Goal: Task Accomplishment & Management: Manage account settings

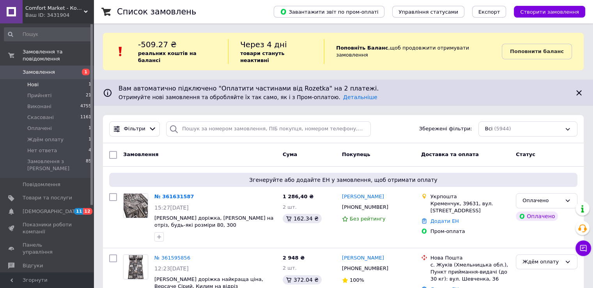
click at [41, 79] on li "Нові 1" at bounding box center [48, 84] width 96 height 11
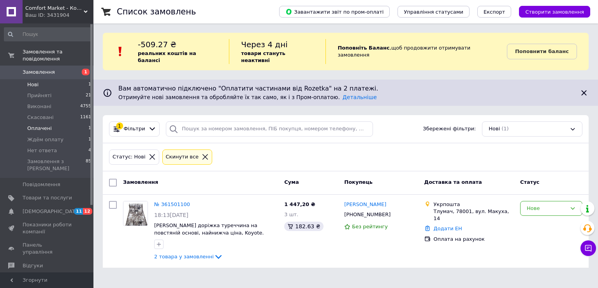
click at [41, 125] on span "Оплачені" at bounding box center [39, 128] width 25 height 7
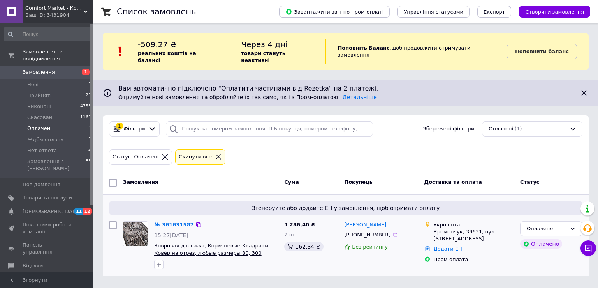
click at [212, 242] on span "Ковровая дорожка, Коричневые Квадраты, Ковёр на отрез, любые размеры 80, 300" at bounding box center [212, 248] width 116 height 13
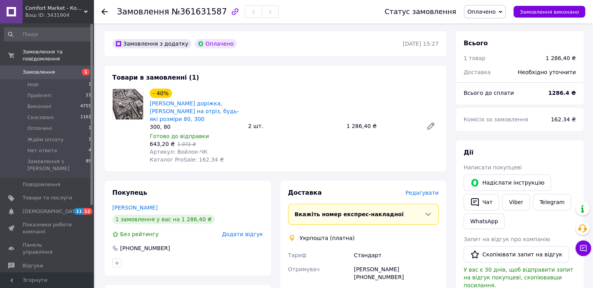
scroll to position [39, 0]
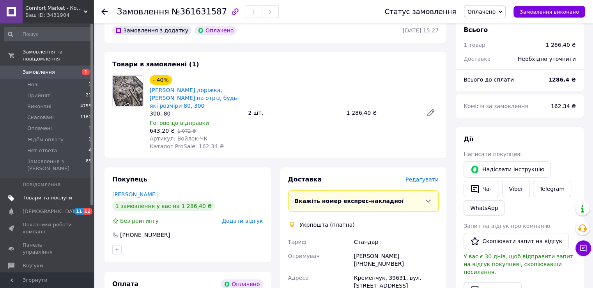
click at [30, 194] on span "Товари та послуги" at bounding box center [47, 197] width 49 height 7
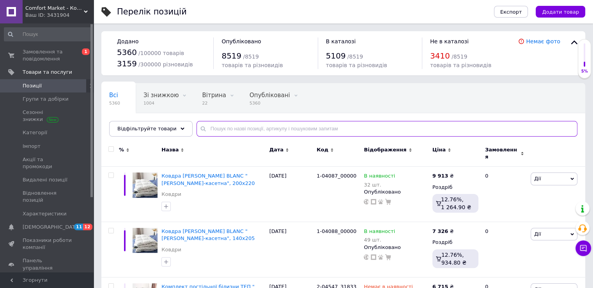
click at [200, 132] on input "text" at bounding box center [386, 129] width 381 height 16
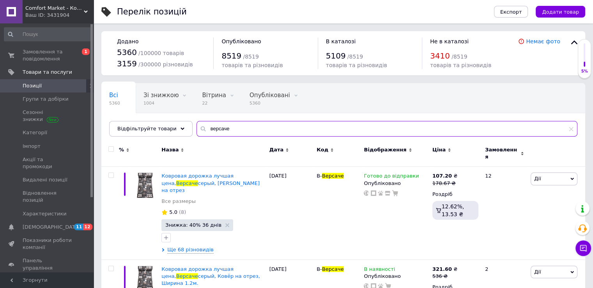
drag, startPoint x: 229, startPoint y: 128, endPoint x: 188, endPoint y: 128, distance: 41.3
click at [196, 128] on input "версаче" at bounding box center [386, 129] width 381 height 16
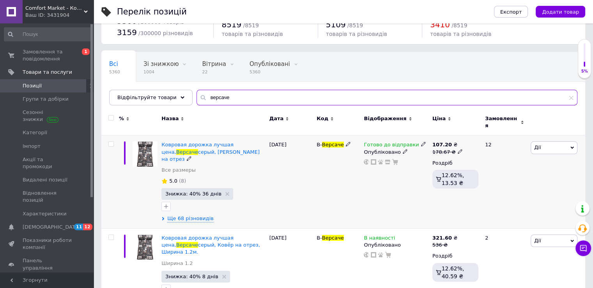
scroll to position [78, 0]
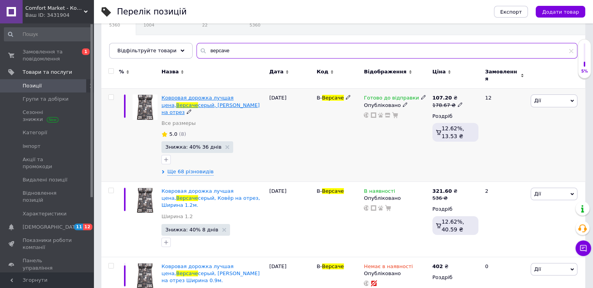
type input "версаче"
click at [171, 102] on span "серый, Ковёр на отрез" at bounding box center [210, 108] width 98 height 13
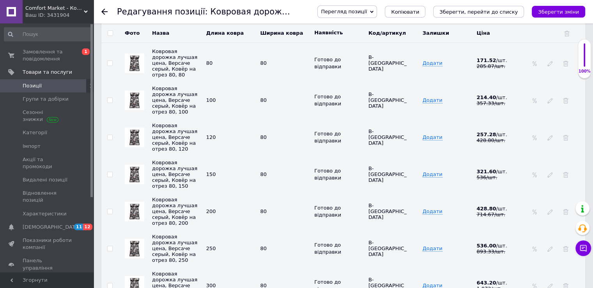
scroll to position [3000, 0]
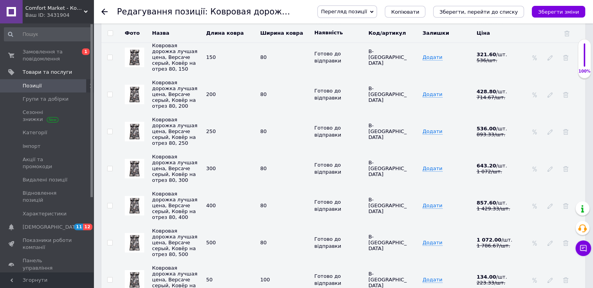
checkbox input "true"
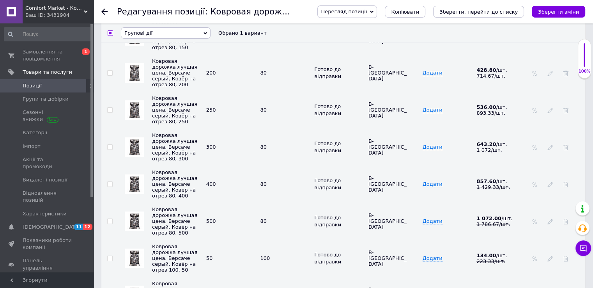
scroll to position [3078, 0]
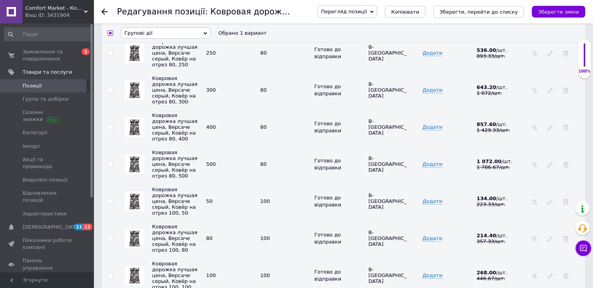
checkbox input "true"
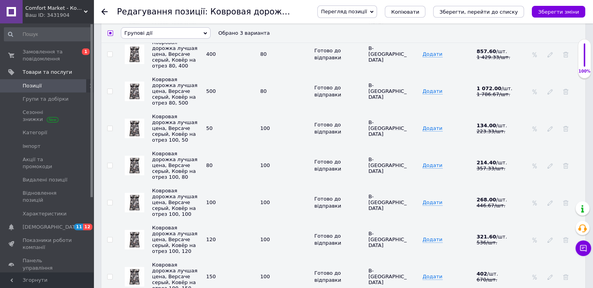
scroll to position [3156, 0]
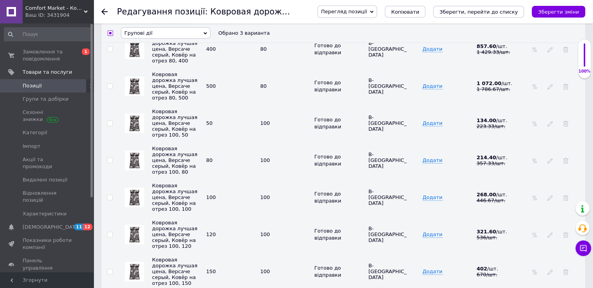
checkbox input "true"
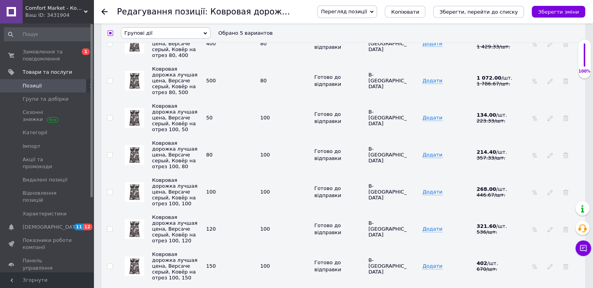
scroll to position [3195, 0]
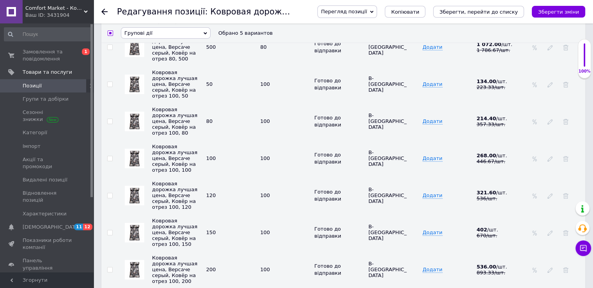
checkbox input "true"
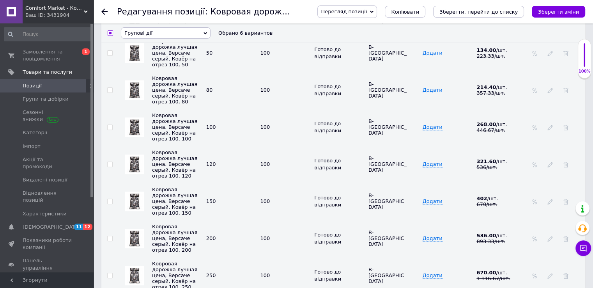
scroll to position [3273, 0]
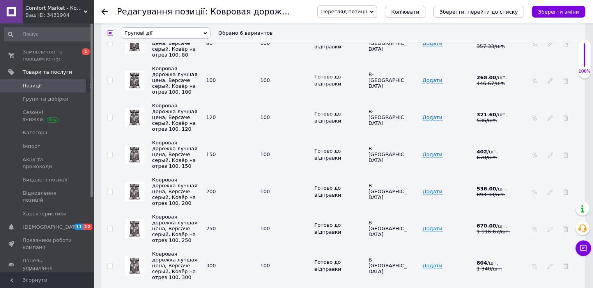
checkbox input "true"
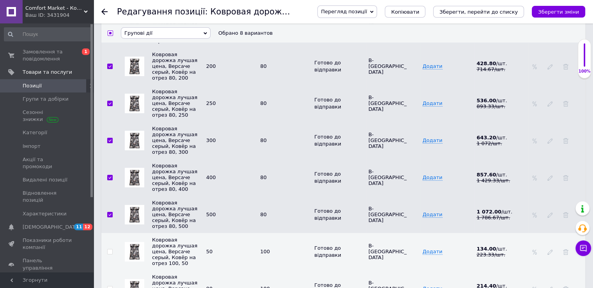
scroll to position [2963, 0]
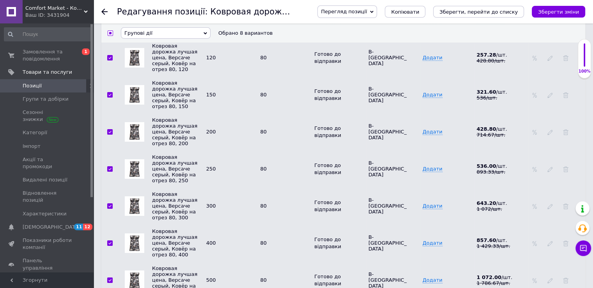
drag, startPoint x: 109, startPoint y: 224, endPoint x: 114, endPoint y: 233, distance: 10.1
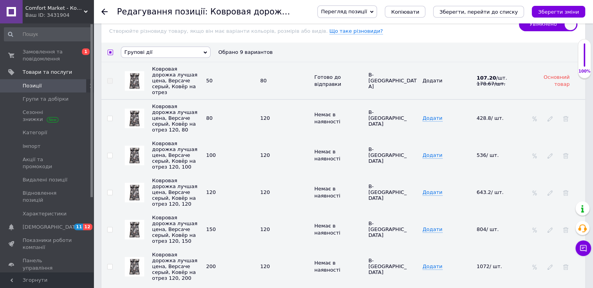
scroll to position [859, 0]
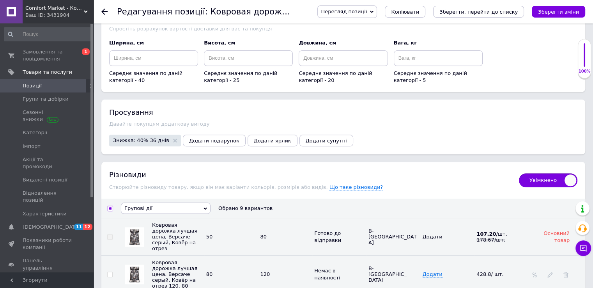
click at [112, 234] on span at bounding box center [109, 236] width 5 height 5
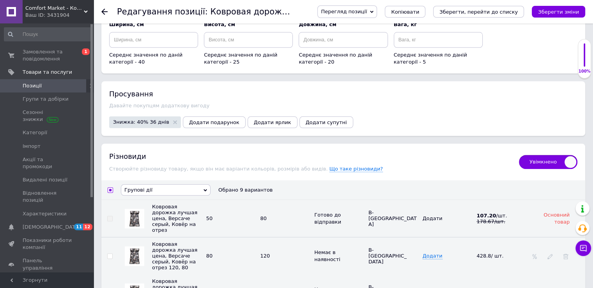
scroll to position [820, 0]
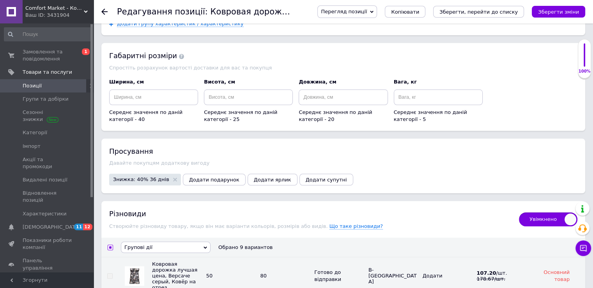
click at [204, 245] on icon at bounding box center [205, 247] width 4 height 4
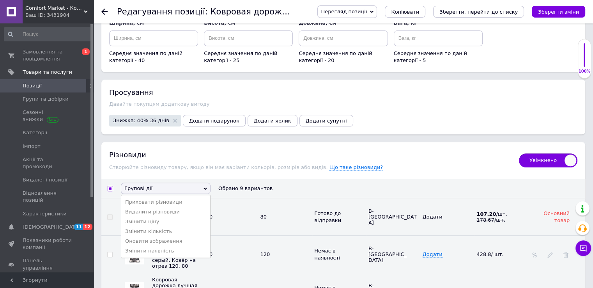
scroll to position [898, 0]
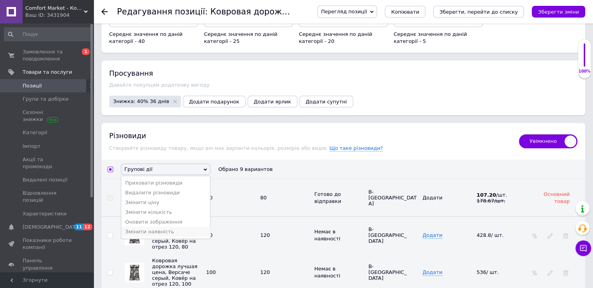
click at [156, 229] on li "Змінити наявність" at bounding box center [165, 231] width 89 height 10
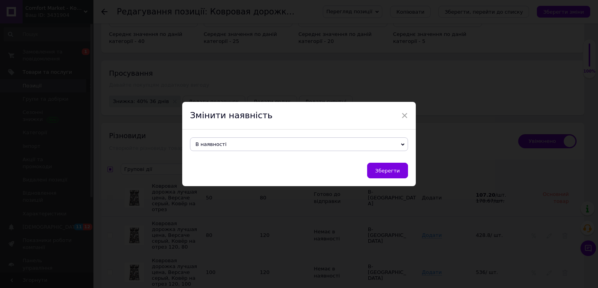
click at [399, 144] on span "В наявності" at bounding box center [299, 144] width 218 height 14
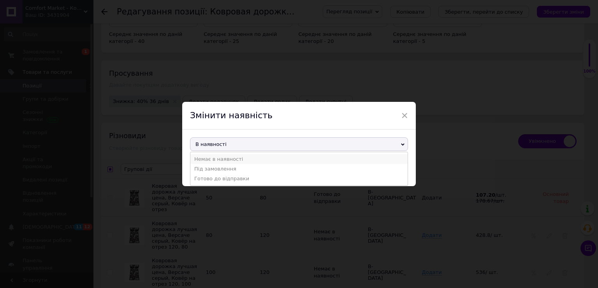
click at [213, 163] on li "Немає в наявності" at bounding box center [299, 159] width 217 height 10
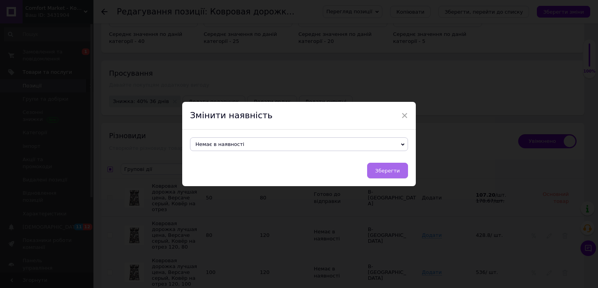
click at [390, 176] on button "Зберегти" at bounding box center [387, 170] width 41 height 16
checkbox input "false"
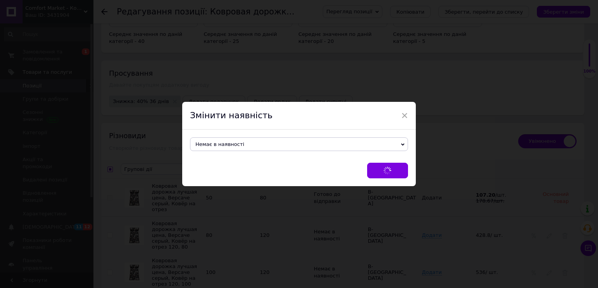
checkbox input "false"
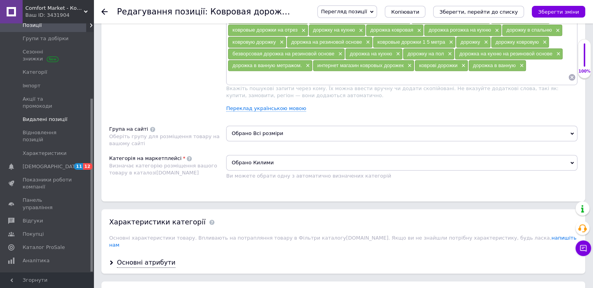
scroll to position [0, 0]
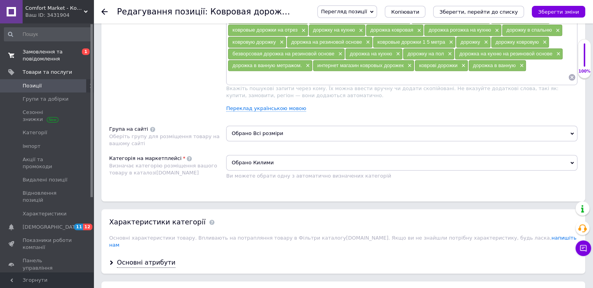
click at [42, 54] on span "Замовлення та повідомлення" at bounding box center [47, 55] width 49 height 14
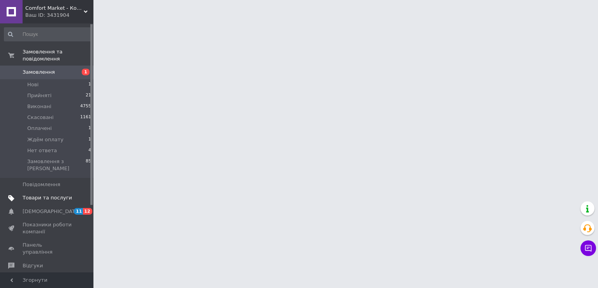
click at [44, 194] on span "Товари та послуги" at bounding box center [47, 197] width 49 height 7
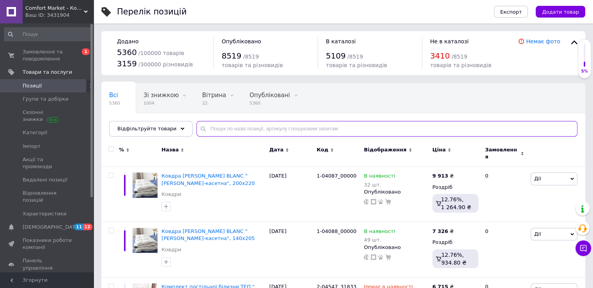
click at [256, 126] on input "text" at bounding box center [386, 129] width 381 height 16
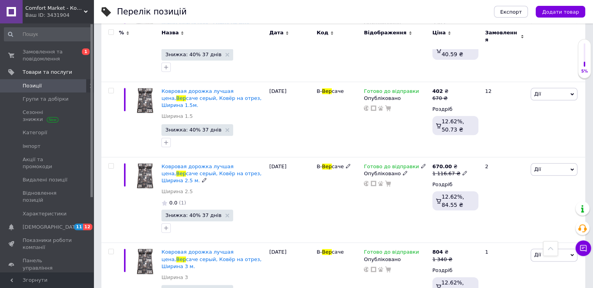
scroll to position [935, 0]
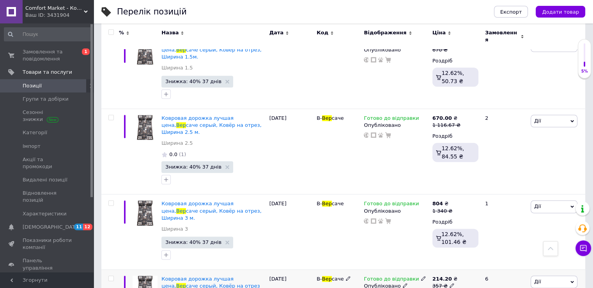
type input "вер"
click at [421, 275] on icon at bounding box center [423, 277] width 5 height 5
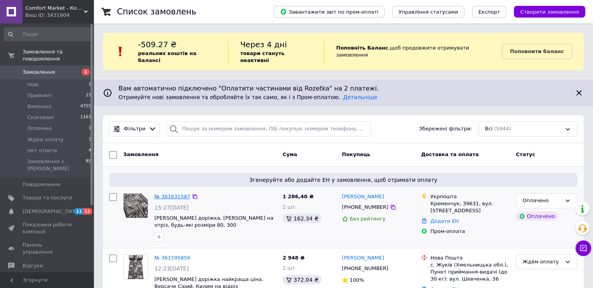
click at [179, 193] on link "№ 361631587" at bounding box center [172, 196] width 36 height 6
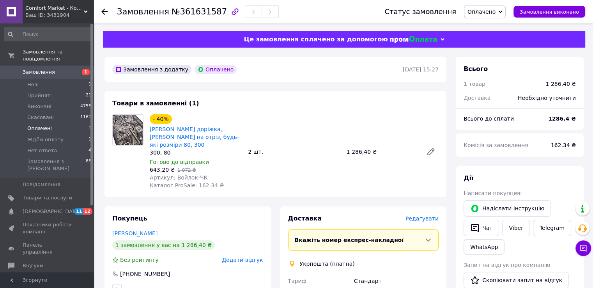
click at [41, 125] on li "Оплачені 1" at bounding box center [48, 128] width 96 height 11
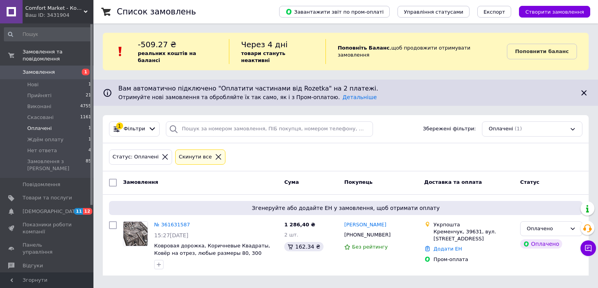
click at [52, 123] on li "Оплачені 1" at bounding box center [48, 128] width 96 height 11
click at [56, 123] on li "Оплачені 1" at bounding box center [48, 128] width 96 height 11
click at [25, 123] on li "Оплачені 1" at bounding box center [48, 128] width 96 height 11
click at [31, 125] on span "Оплачені" at bounding box center [39, 128] width 25 height 7
click at [38, 125] on span "Оплачені" at bounding box center [39, 128] width 25 height 7
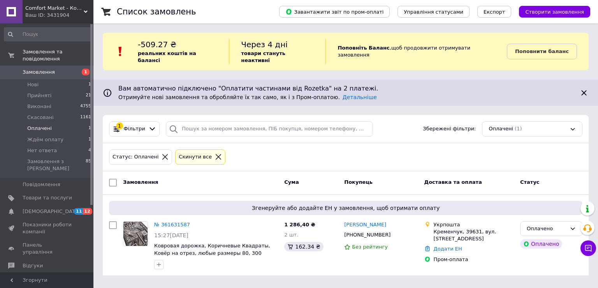
click at [30, 125] on span "Оплачені" at bounding box center [39, 128] width 25 height 7
click at [167, 221] on link "№ 361631587" at bounding box center [172, 224] width 36 height 6
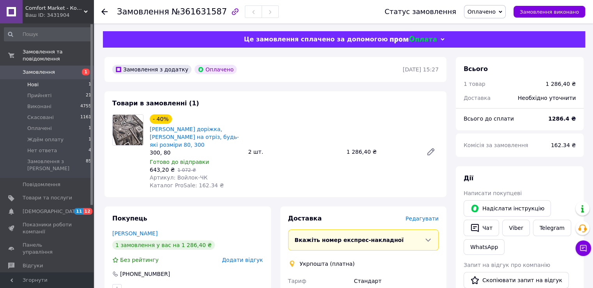
click at [34, 81] on span "Нові" at bounding box center [32, 84] width 11 height 7
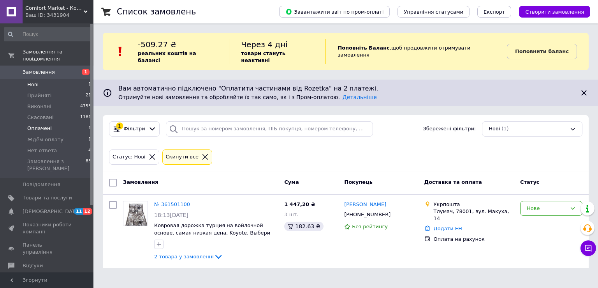
click at [43, 125] on span "Оплачені" at bounding box center [39, 128] width 25 height 7
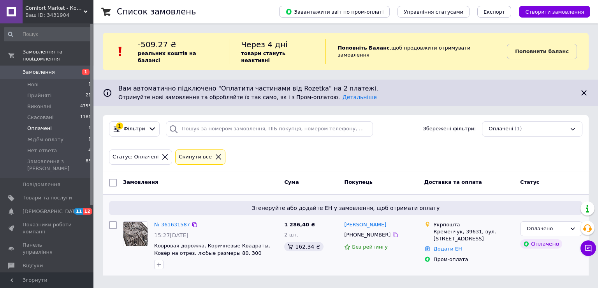
click at [178, 221] on link "№ 361631587" at bounding box center [172, 224] width 36 height 6
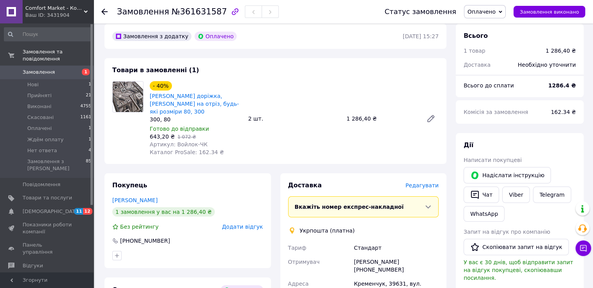
scroll to position [78, 0]
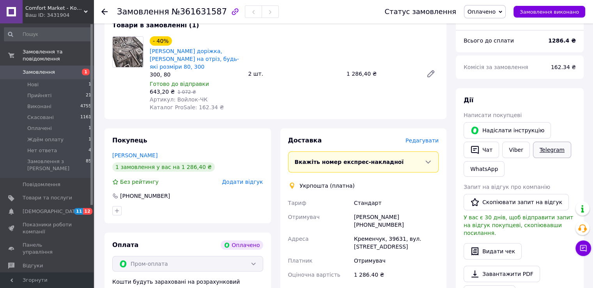
click at [546, 150] on link "Telegram" at bounding box center [552, 149] width 38 height 16
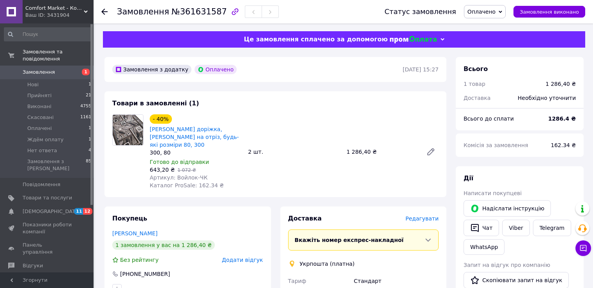
scroll to position [78, 0]
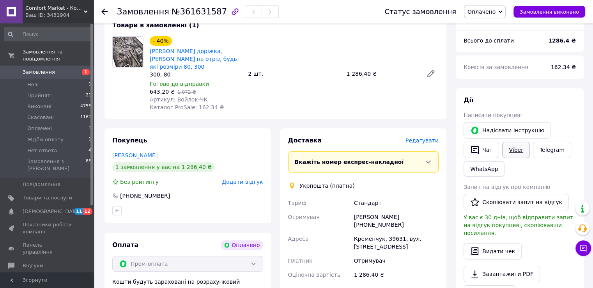
click at [516, 150] on link "Viber" at bounding box center [515, 149] width 27 height 16
click at [557, 152] on link "Telegram" at bounding box center [552, 149] width 38 height 16
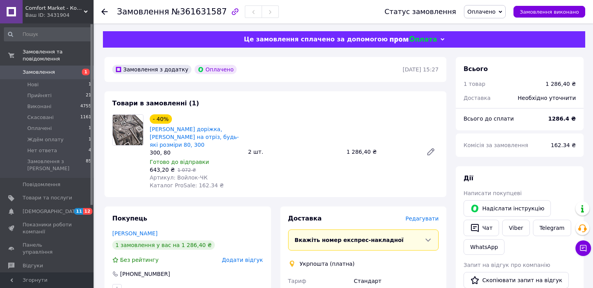
scroll to position [78, 0]
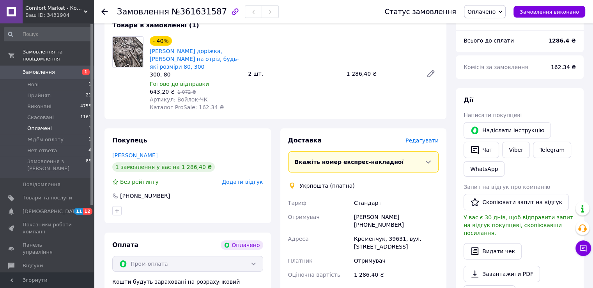
click at [43, 125] on span "Оплачені" at bounding box center [39, 128] width 25 height 7
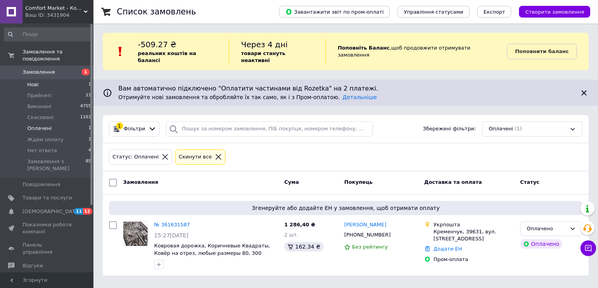
click at [30, 81] on span "Нові" at bounding box center [32, 84] width 11 height 7
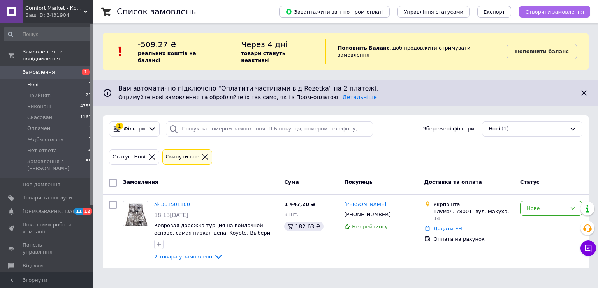
click at [555, 12] on span "Створити замовлення" at bounding box center [555, 12] width 59 height 6
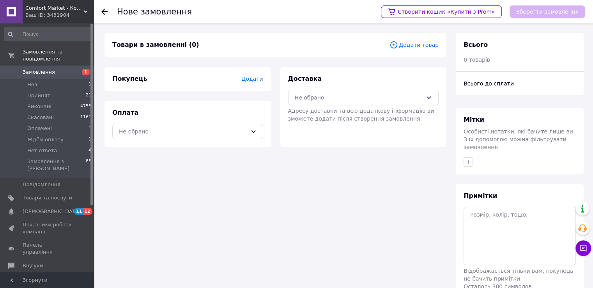
click at [252, 81] on span "Додати" at bounding box center [251, 79] width 21 height 6
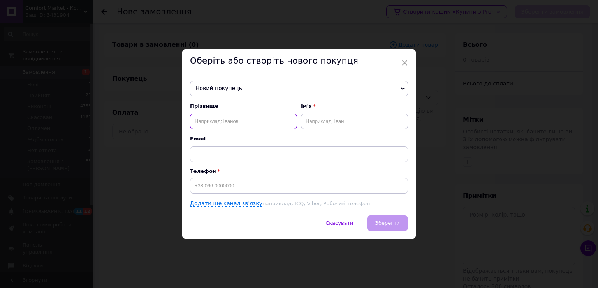
click at [219, 125] on input "text" at bounding box center [243, 121] width 107 height 16
paste input "Московий Микола Юхимович"
drag, startPoint x: 239, startPoint y: 120, endPoint x: 287, endPoint y: 124, distance: 48.4
click at [287, 124] on input "Московий Микола Юхимович" at bounding box center [243, 121] width 107 height 16
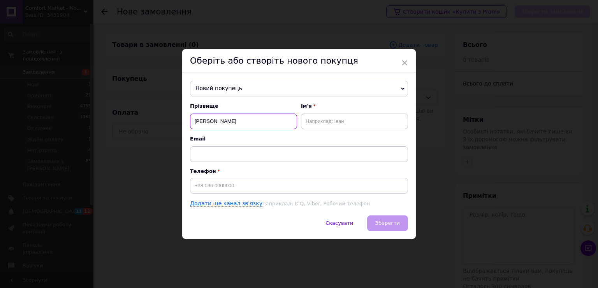
drag, startPoint x: 220, startPoint y: 120, endPoint x: 287, endPoint y: 131, distance: 68.0
click at [282, 129] on div "Прізвище Московий Микола Ім'я Email" at bounding box center [299, 131] width 218 height 59
type input "Московий"
click at [329, 124] on input "text" at bounding box center [354, 121] width 107 height 16
paste input "Микола"
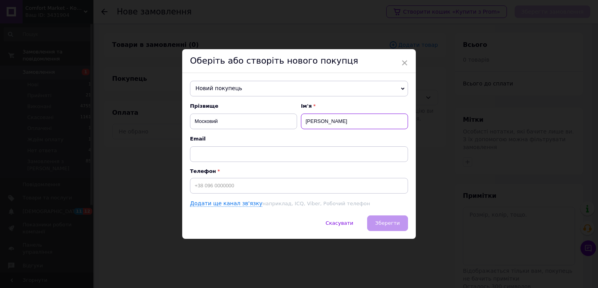
type input "Микола"
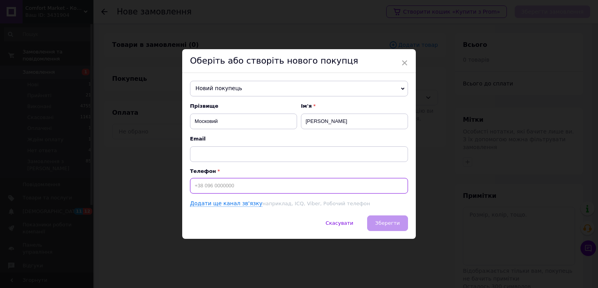
click at [254, 189] on input at bounding box center [299, 186] width 218 height 16
click at [227, 187] on input at bounding box center [299, 186] width 218 height 16
paste input "0955753110"
click at [191, 185] on input "380955753110" at bounding box center [299, 186] width 218 height 16
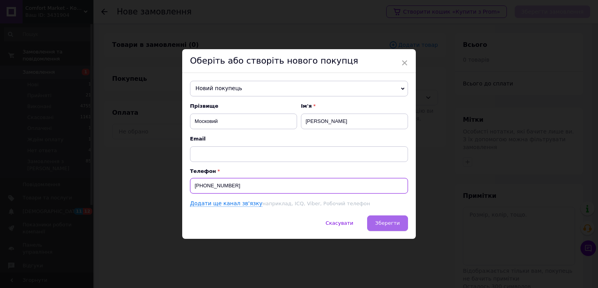
type input "+380955753110"
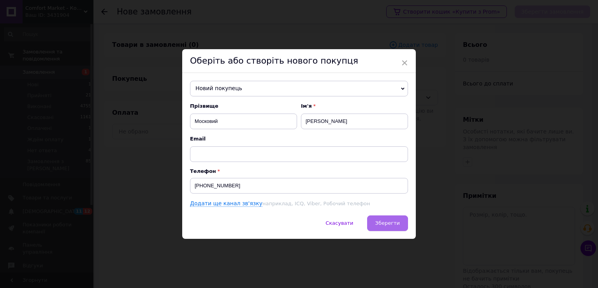
click at [383, 221] on span "Зберегти" at bounding box center [388, 223] width 25 height 6
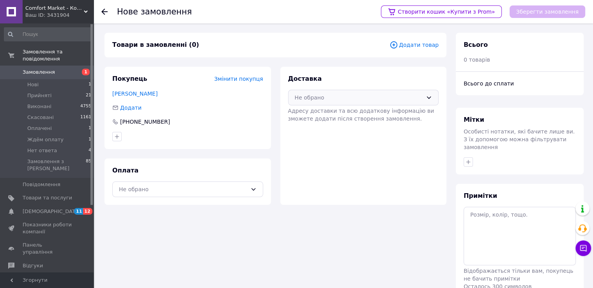
click at [427, 102] on div "Не обрано" at bounding box center [363, 98] width 151 height 16
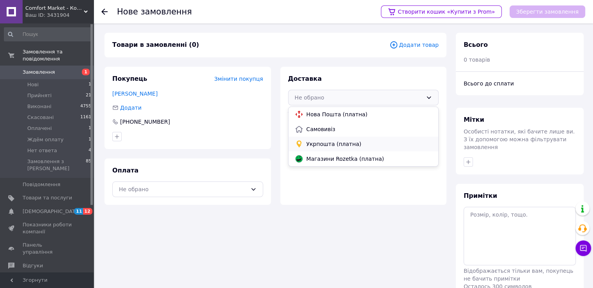
click at [413, 141] on span "Укрпошта (платна)" at bounding box center [369, 144] width 126 height 8
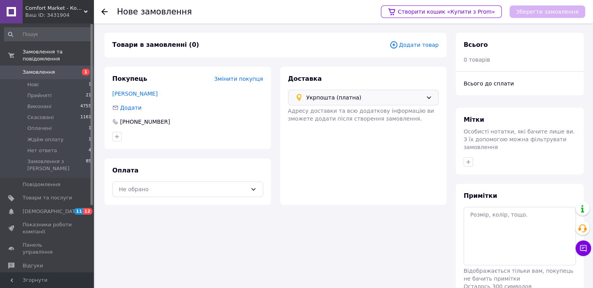
click at [423, 44] on span "Додати товар" at bounding box center [413, 45] width 49 height 9
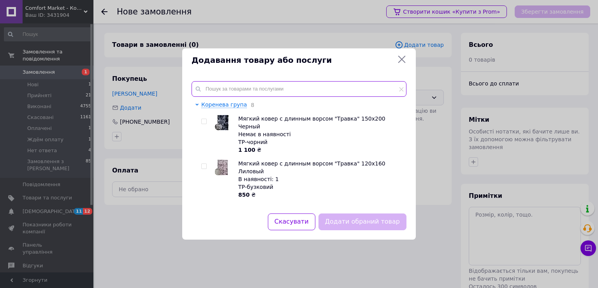
click at [266, 85] on input "text" at bounding box center [299, 89] width 215 height 16
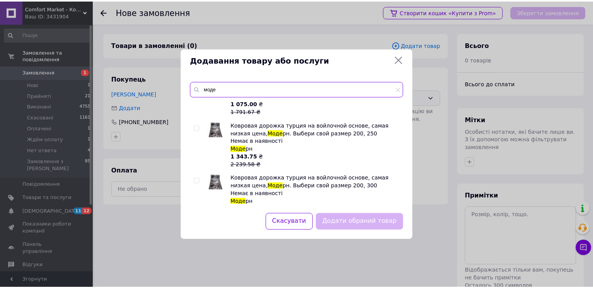
scroll to position [2229, 0]
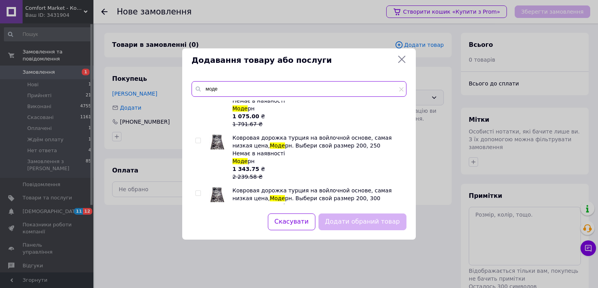
type input "моде"
click at [199, 141] on input "checkbox" at bounding box center [198, 140] width 5 height 5
checkbox input "true"
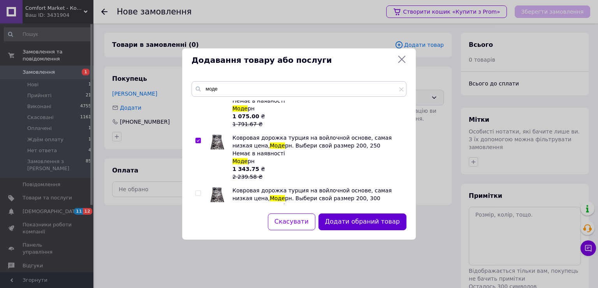
click at [363, 223] on button "Додати обраний товар" at bounding box center [363, 221] width 88 height 17
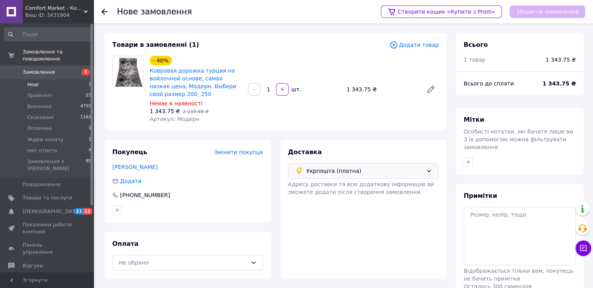
click at [30, 81] on span "Нові" at bounding box center [32, 84] width 11 height 7
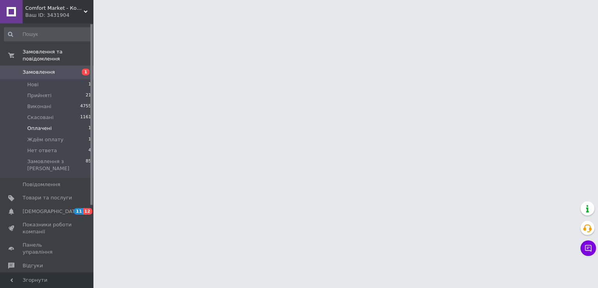
click at [33, 125] on span "Оплачені" at bounding box center [39, 128] width 25 height 7
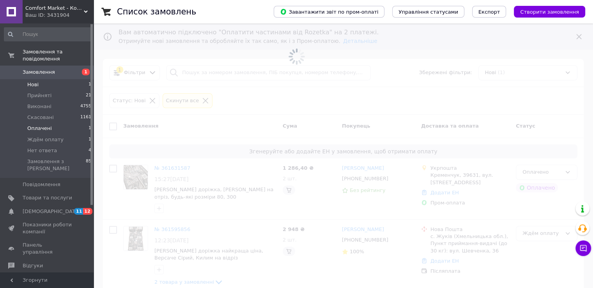
click at [43, 125] on span "Оплачені" at bounding box center [39, 128] width 25 height 7
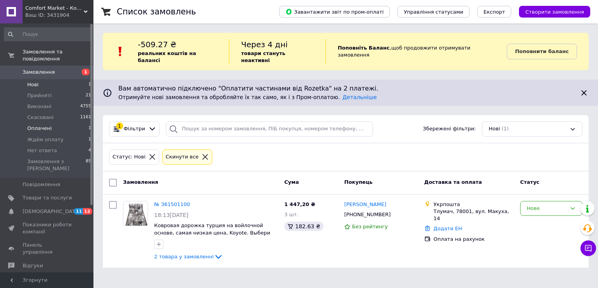
click at [36, 125] on span "Оплачені" at bounding box center [39, 128] width 25 height 7
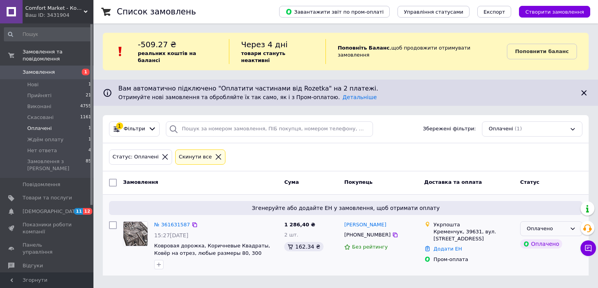
click at [570, 225] on icon at bounding box center [573, 228] width 6 height 6
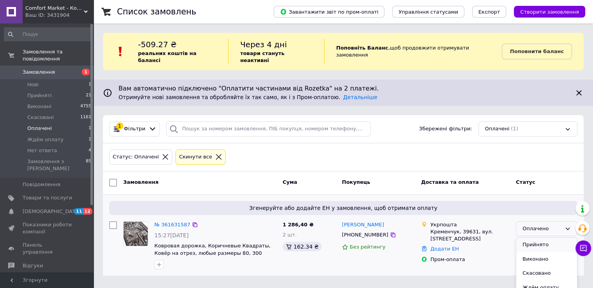
click at [532, 238] on li "Прийнято" at bounding box center [546, 244] width 61 height 14
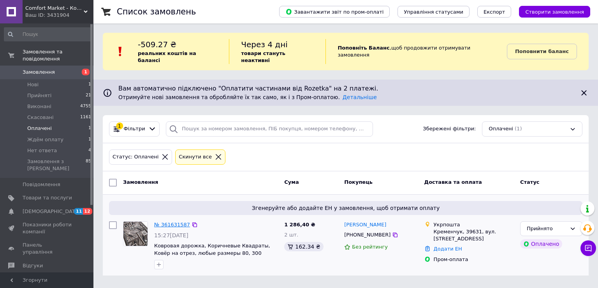
click at [170, 221] on link "№ 361631587" at bounding box center [172, 224] width 36 height 6
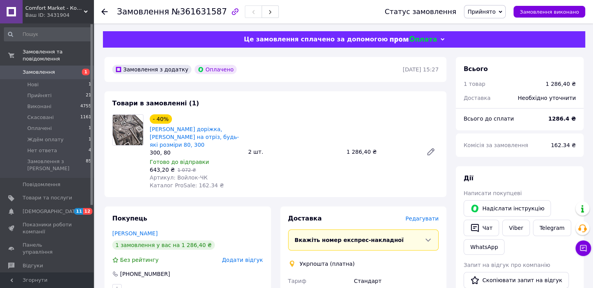
click at [188, 13] on span "№361631587" at bounding box center [198, 11] width 55 height 9
copy span "361631587"
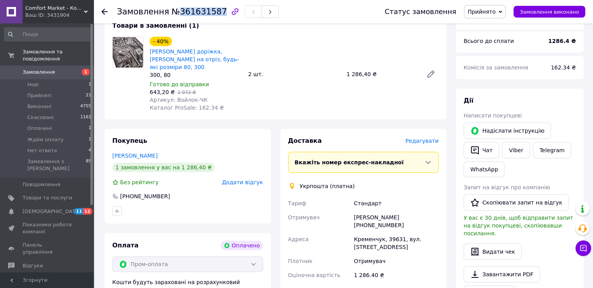
scroll to position [78, 0]
drag, startPoint x: 390, startPoint y: 210, endPoint x: 316, endPoint y: 207, distance: 74.1
click at [323, 209] on div "Тариф Стандарт Отримувач Сергей Акулов +380974558315 Адреса Кременчук, 39631, в…" at bounding box center [363, 239] width 154 height 86
copy div "Отримувач Сергей Акулов"
click at [565, 67] on span "162.34 ₴" at bounding box center [563, 67] width 25 height 6
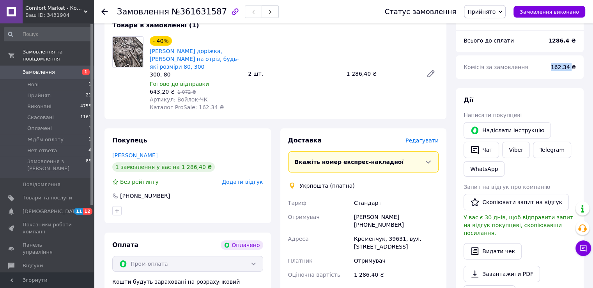
click at [565, 67] on span "162.34 ₴" at bounding box center [563, 67] width 25 height 6
copy span "162.34"
click at [418, 210] on div "Сергей Акулов +380974558315" at bounding box center [396, 221] width 88 height 22
copy div "380974558315"
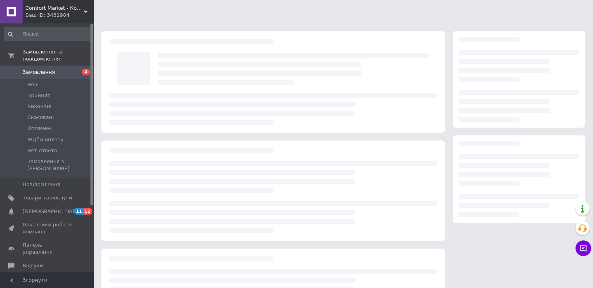
scroll to position [69, 0]
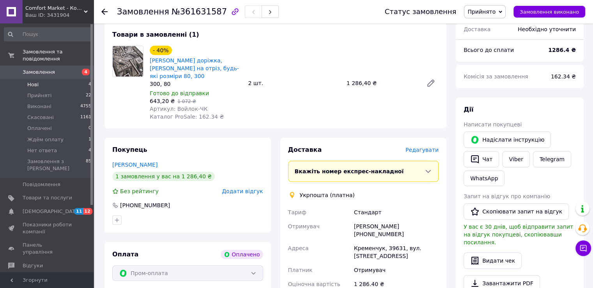
click at [32, 81] on li "Нові 4" at bounding box center [48, 84] width 96 height 11
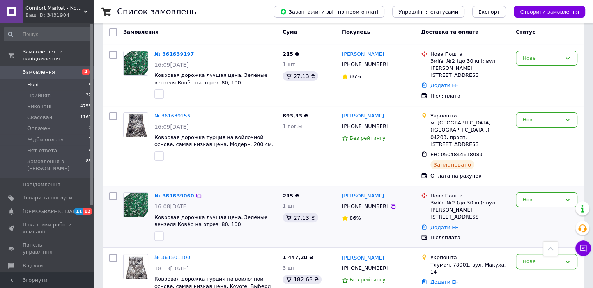
scroll to position [137, 0]
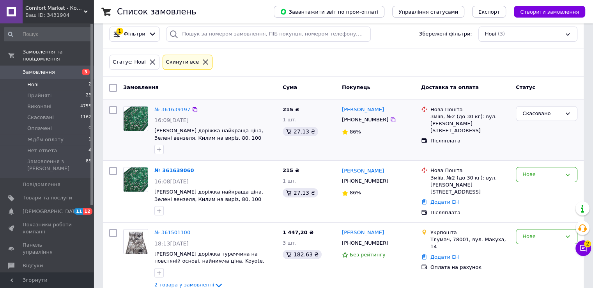
scroll to position [104, 0]
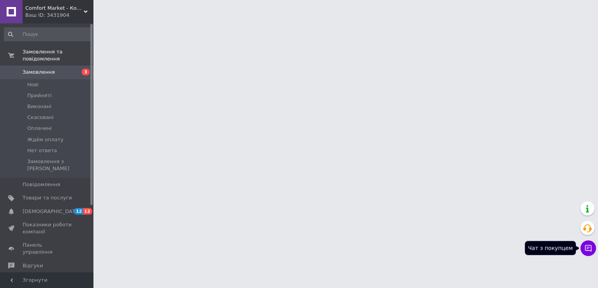
click at [587, 249] on icon at bounding box center [589, 248] width 8 height 8
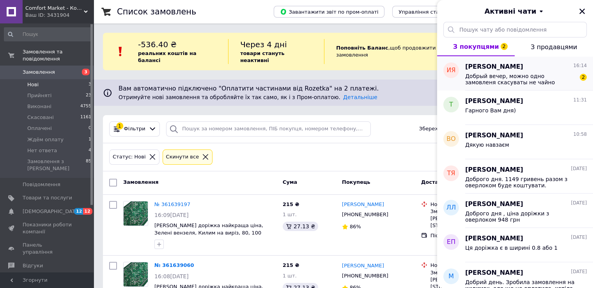
click at [514, 82] on span "Добрый вечер, можно одно замовленя скасуваты не чайно нажали два раза" at bounding box center [520, 79] width 111 height 12
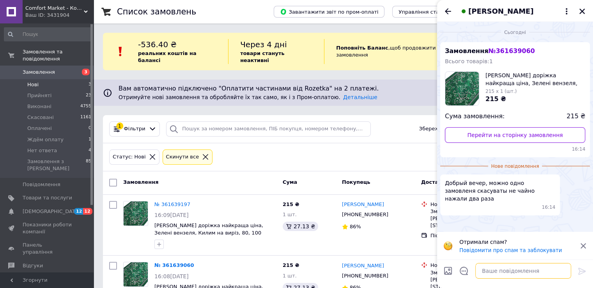
click at [515, 270] on textarea at bounding box center [523, 271] width 96 height 16
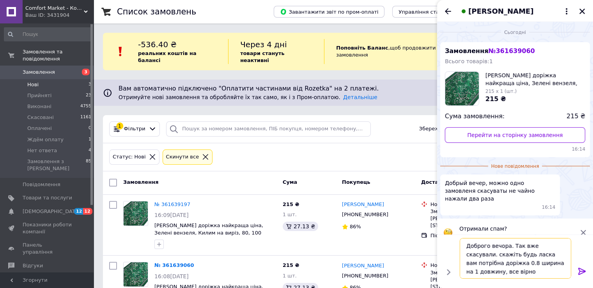
type textarea "Доброго вечора. Так вже скасували. скажіть будь ласка вам потрібна доріжка 0.8 …"
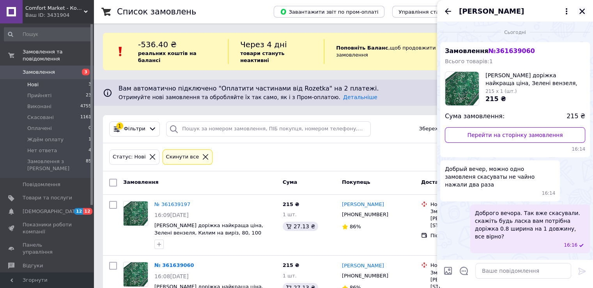
click at [583, 10] on icon "Закрити" at bounding box center [581, 11] width 5 height 5
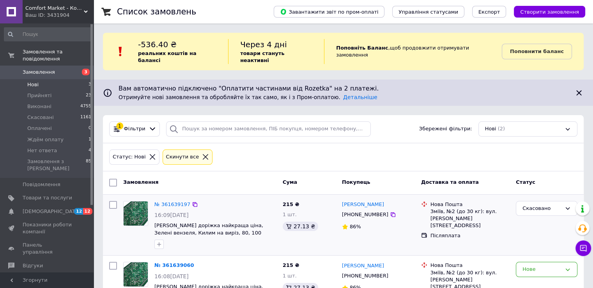
click at [350, 223] on span "86%" at bounding box center [355, 226] width 11 height 6
click at [362, 201] on link "[PERSON_NAME]" at bounding box center [363, 204] width 42 height 7
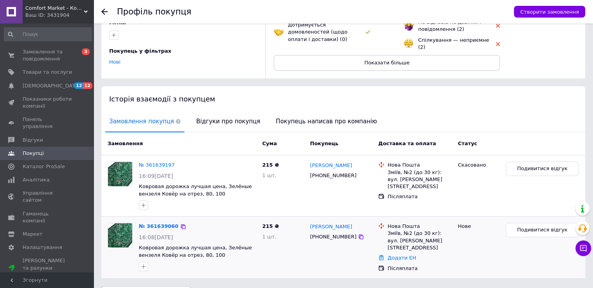
scroll to position [115, 0]
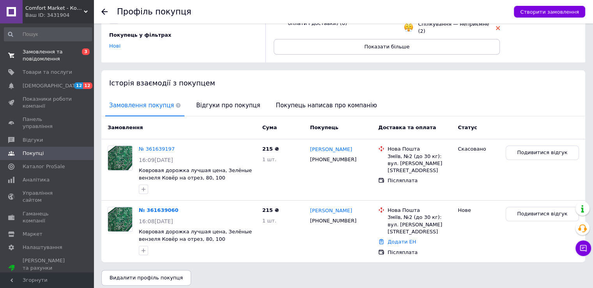
click at [35, 58] on span "Замовлення та повідомлення" at bounding box center [47, 55] width 49 height 14
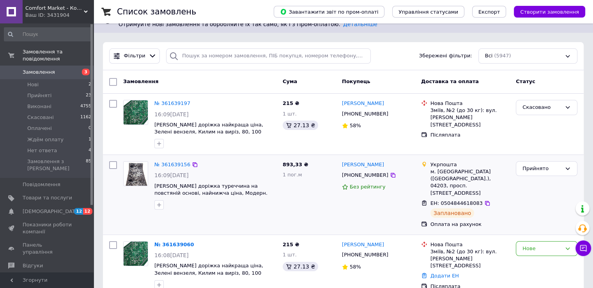
scroll to position [78, 0]
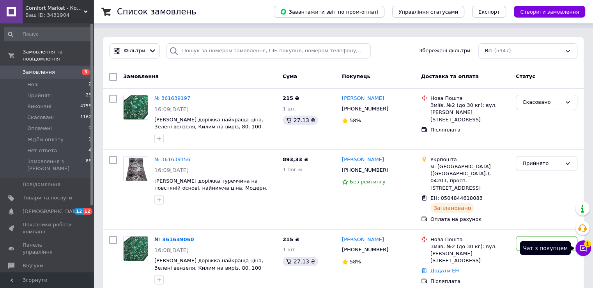
click at [584, 249] on icon at bounding box center [583, 248] width 8 height 8
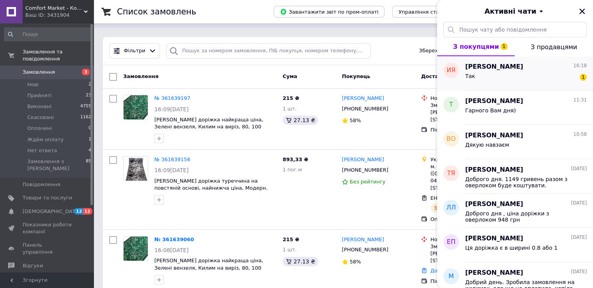
click at [518, 80] on div "Так 1" at bounding box center [526, 77] width 122 height 12
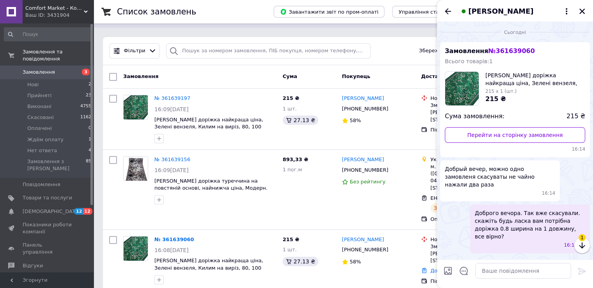
scroll to position [16, 0]
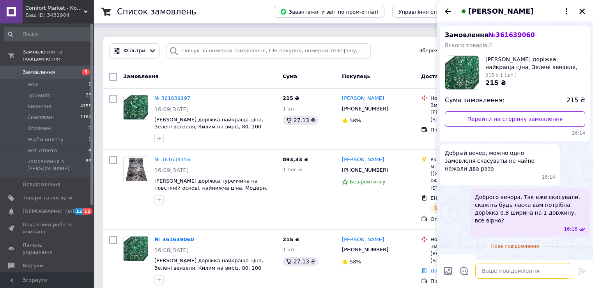
click at [499, 277] on textarea at bounding box center [523, 271] width 96 height 16
type textarea "Добре, краї оверлочити потрібно?"
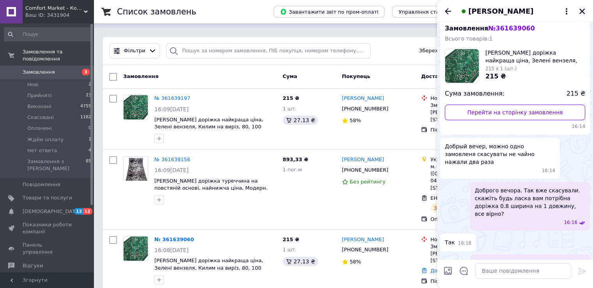
click at [584, 10] on icon "Закрити" at bounding box center [581, 11] width 7 height 7
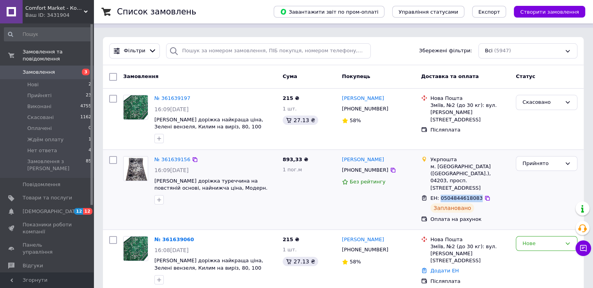
drag, startPoint x: 438, startPoint y: 183, endPoint x: 474, endPoint y: 182, distance: 36.2
click at [474, 194] on div "ЕН: 0504844618083" at bounding box center [456, 198] width 54 height 9
copy span "0504844618083"
click at [581, 247] on icon at bounding box center [583, 248] width 8 height 8
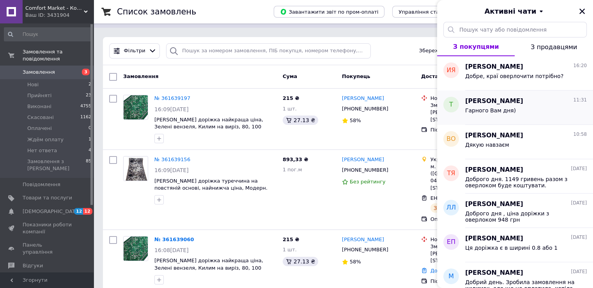
click at [541, 100] on div "Тетяна 11:31" at bounding box center [526, 101] width 122 height 9
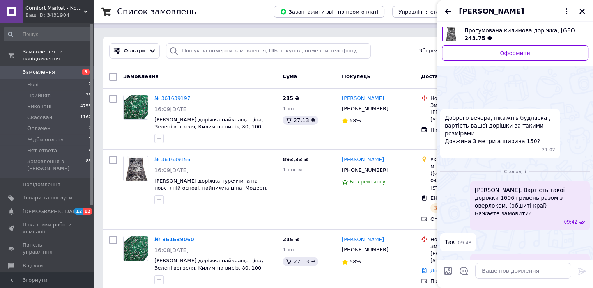
scroll to position [545, 0]
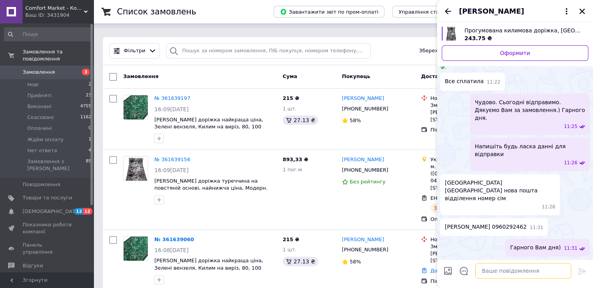
click at [507, 273] on textarea at bounding box center [523, 271] width 96 height 16
click at [483, 11] on span "Тетяна" at bounding box center [507, 11] width 97 height 10
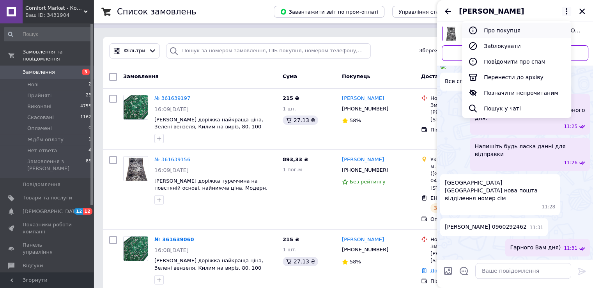
click at [534, 34] on button "Про покупця" at bounding box center [516, 31] width 109 height 16
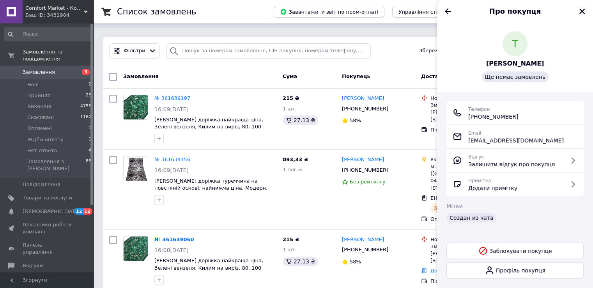
click at [586, 8] on div "Про покупця" at bounding box center [515, 11] width 156 height 22
click at [585, 12] on button "Закрити" at bounding box center [581, 11] width 9 height 9
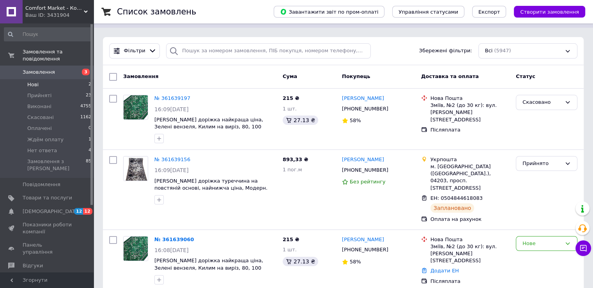
click at [48, 79] on li "Нові 2" at bounding box center [48, 84] width 96 height 11
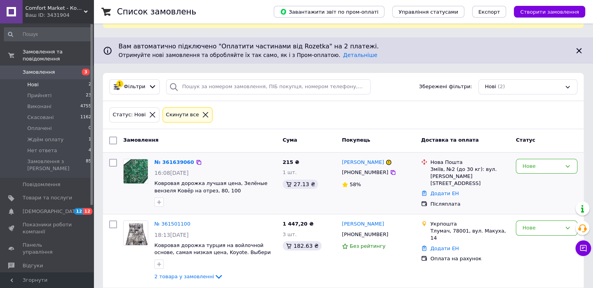
scroll to position [42, 0]
click at [36, 81] on span "Нові" at bounding box center [32, 84] width 11 height 7
click at [30, 81] on span "Нові" at bounding box center [32, 84] width 11 height 7
click at [34, 81] on span "Нові" at bounding box center [32, 84] width 11 height 7
click at [88, 81] on span "2" at bounding box center [89, 84] width 3 height 7
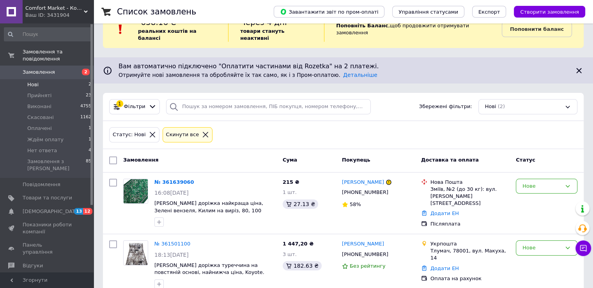
scroll to position [42, 0]
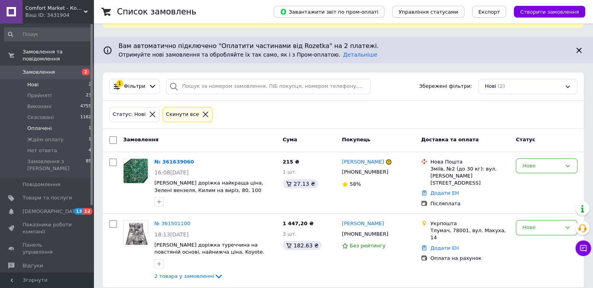
click at [43, 125] on span "Оплачені" at bounding box center [39, 128] width 25 height 7
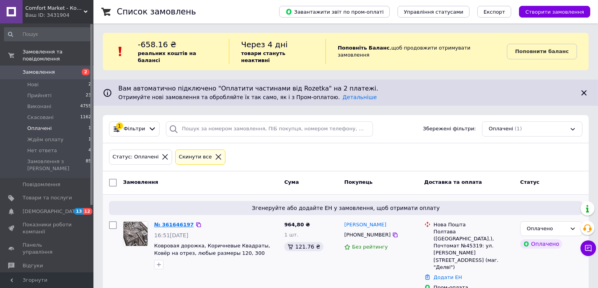
click at [181, 221] on link "№ 361646197" at bounding box center [174, 224] width 40 height 6
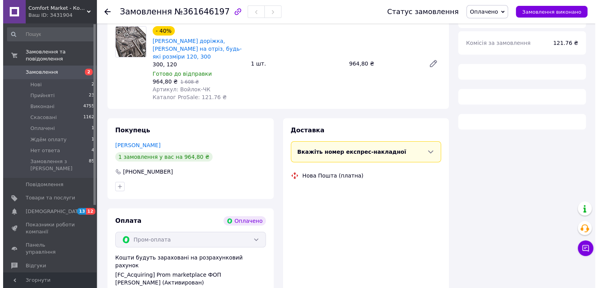
scroll to position [115, 0]
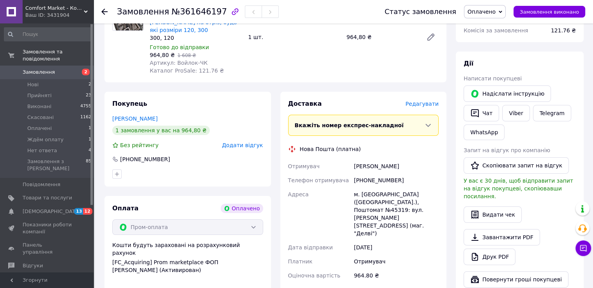
click at [421, 101] on span "Редагувати" at bounding box center [421, 104] width 33 height 6
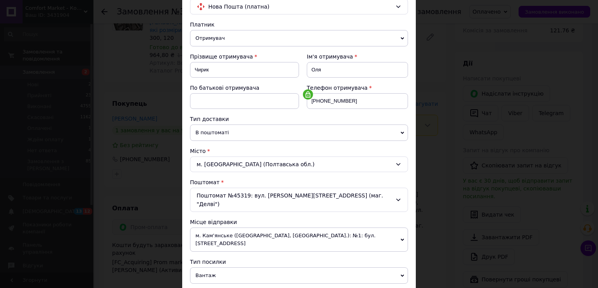
scroll to position [78, 0]
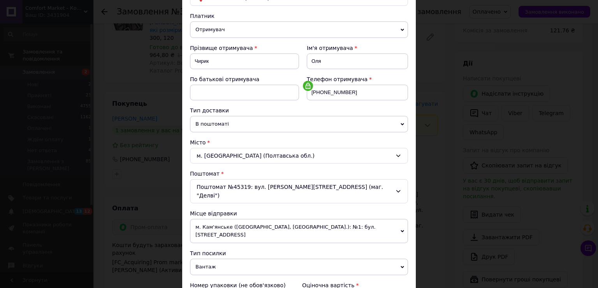
click at [397, 188] on icon at bounding box center [398, 191] width 6 height 6
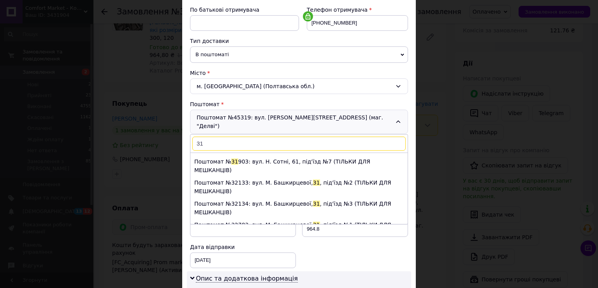
scroll to position [156, 0]
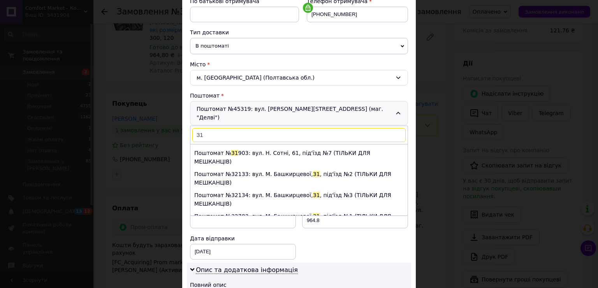
type input "31"
click at [401, 104] on div "Поштомат №45319: вул. Семена Антонця, 85а/25 (маг. "Делві") 31 Поштомат № 31 50…" at bounding box center [299, 113] width 218 height 24
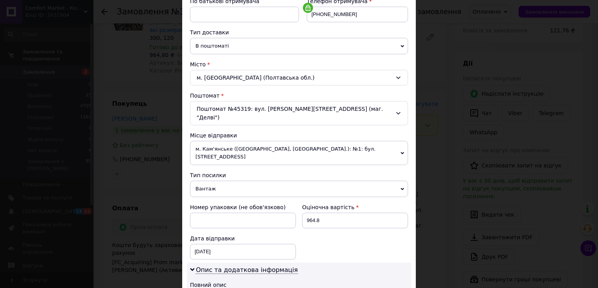
click at [238, 46] on span "В поштоматі" at bounding box center [299, 46] width 218 height 16
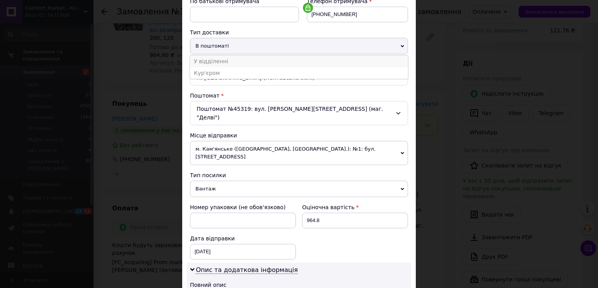
click at [216, 58] on li "У відділенні" at bounding box center [299, 61] width 218 height 12
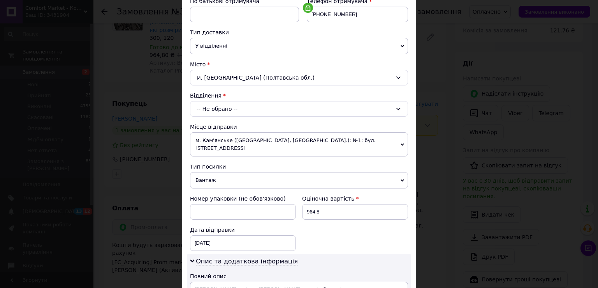
click at [402, 106] on div "-- Не обрано --" at bounding box center [299, 109] width 218 height 16
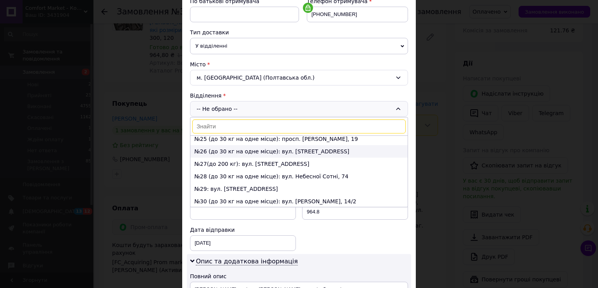
scroll to position [351, 0]
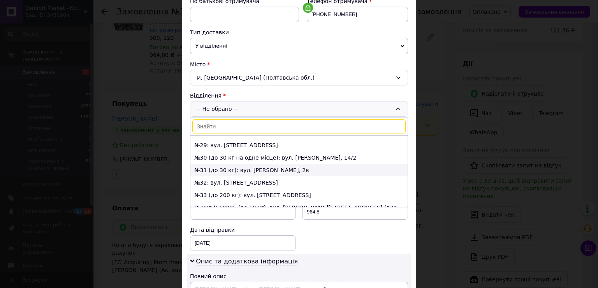
click at [213, 164] on li "№31 (до 30 кг): вул. Сковороди, 2в" at bounding box center [299, 170] width 217 height 12
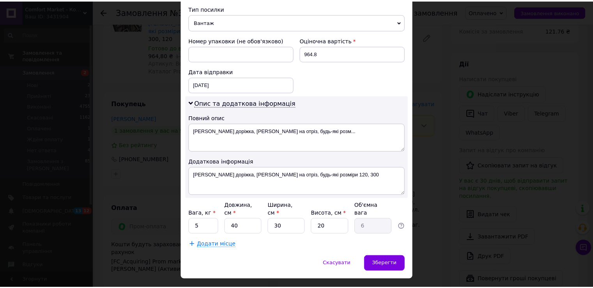
scroll to position [315, 0]
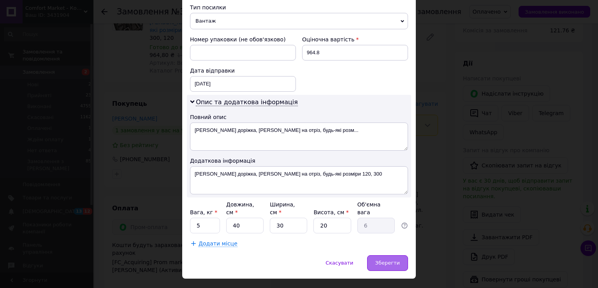
click at [376, 255] on div "Зберегти" at bounding box center [387, 263] width 41 height 16
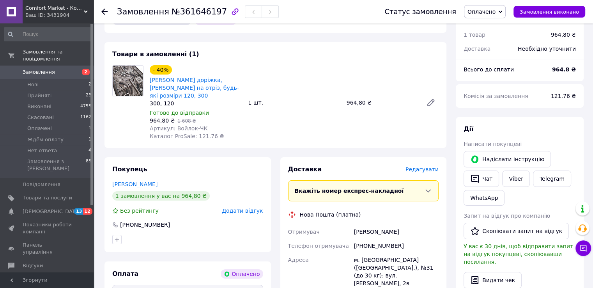
scroll to position [0, 0]
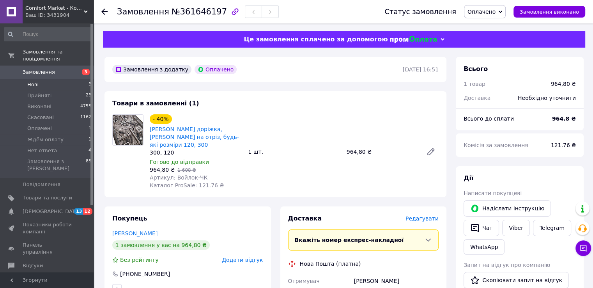
click at [36, 81] on span "Нові" at bounding box center [32, 84] width 11 height 7
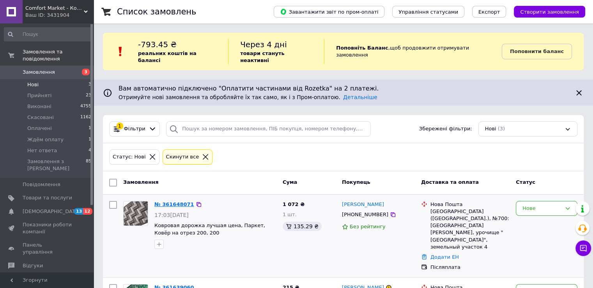
click at [172, 201] on link "№ 361648071" at bounding box center [174, 204] width 40 height 6
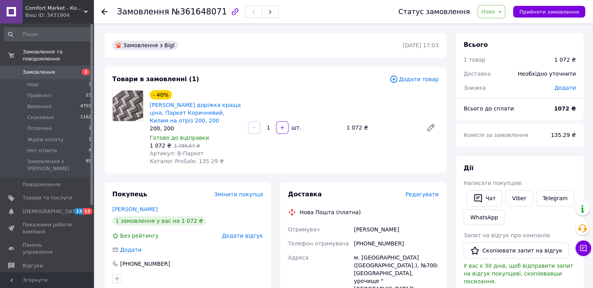
click at [185, 10] on span "№361648071" at bounding box center [198, 11] width 55 height 9
copy span "361648071"
click at [376, 230] on div "[PERSON_NAME]" at bounding box center [396, 229] width 88 height 14
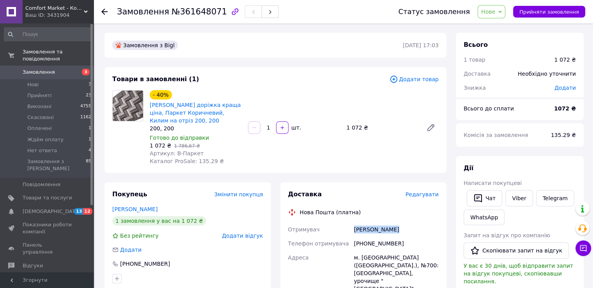
click at [376, 230] on div "[PERSON_NAME]" at bounding box center [396, 229] width 88 height 14
copy div "[PERSON_NAME]"
click at [560, 136] on span "135.29 ₴" at bounding box center [563, 135] width 25 height 6
copy span "135.29"
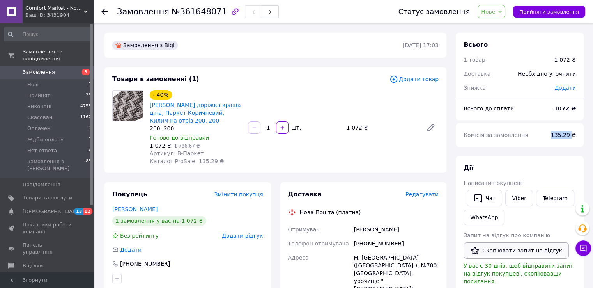
scroll to position [39, 0]
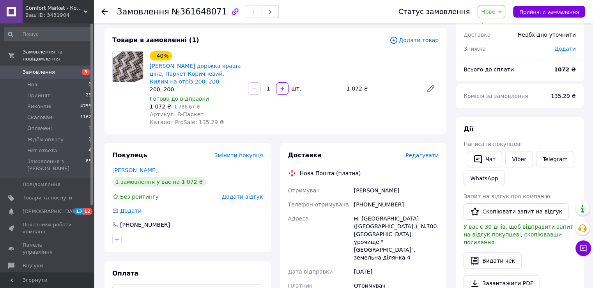
click at [391, 225] on div "м. [GEOGRAPHIC_DATA] ([GEOGRAPHIC_DATA].), №700: [GEOGRAPHIC_DATA], урочище "[G…" at bounding box center [396, 237] width 88 height 53
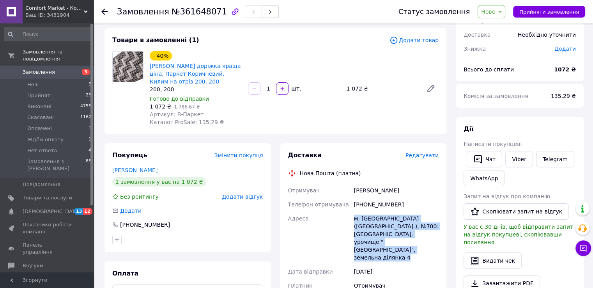
click at [391, 225] on div "м. [GEOGRAPHIC_DATA] ([GEOGRAPHIC_DATA].), №700: [GEOGRAPHIC_DATA], урочище "[G…" at bounding box center [396, 237] width 88 height 53
copy div "м. [GEOGRAPHIC_DATA] ([GEOGRAPHIC_DATA].), №700: [GEOGRAPHIC_DATA], урочище "[G…"
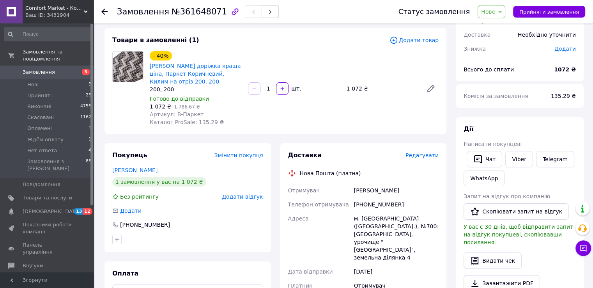
click at [382, 203] on div "[PHONE_NUMBER]" at bounding box center [396, 204] width 88 height 14
copy div "380930597911"
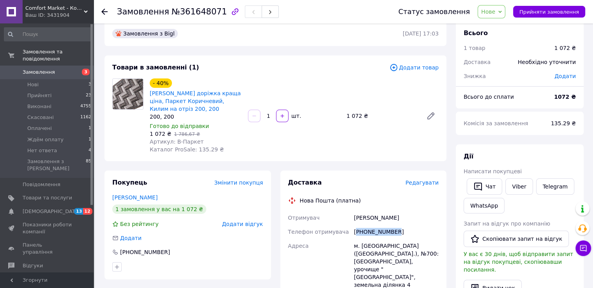
scroll to position [0, 0]
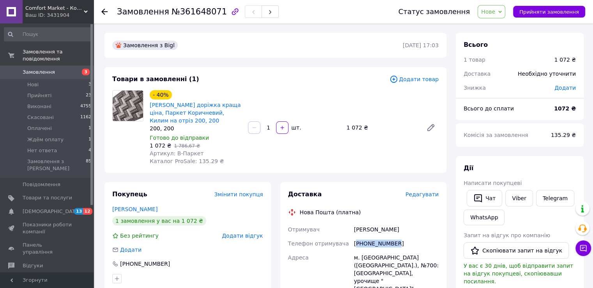
click at [495, 14] on span "Нове" at bounding box center [488, 12] width 14 height 6
click at [508, 26] on li "Прийнято" at bounding box center [500, 27] width 44 height 12
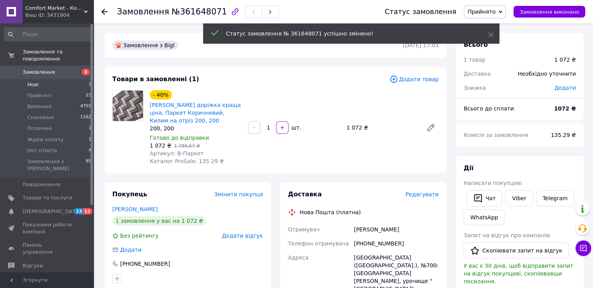
click at [43, 81] on li "Нові 3" at bounding box center [48, 84] width 96 height 11
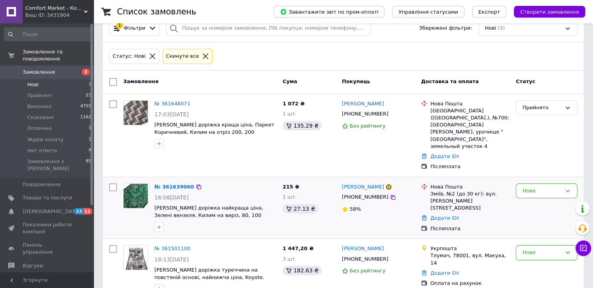
scroll to position [111, 0]
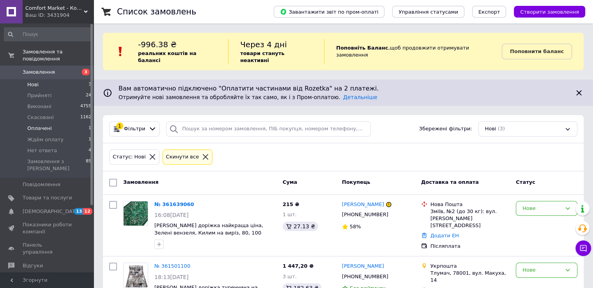
click at [42, 125] on span "Оплачені" at bounding box center [39, 128] width 25 height 7
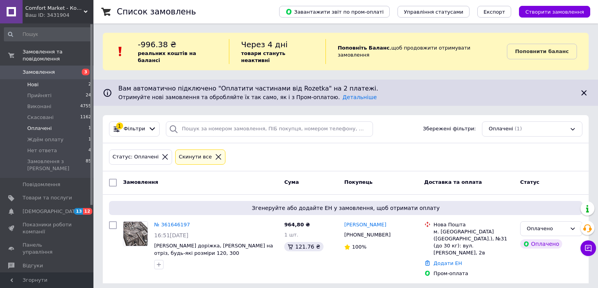
click at [41, 79] on li "Нові 2" at bounding box center [48, 84] width 96 height 11
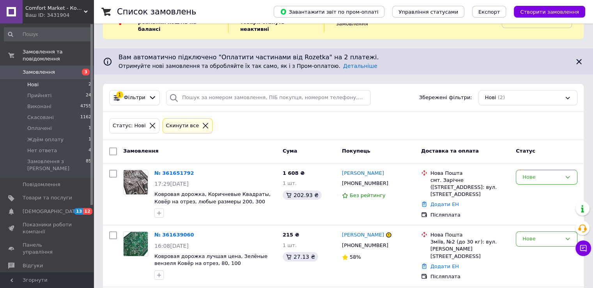
scroll to position [78, 0]
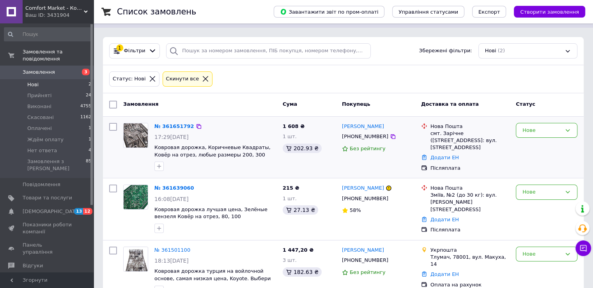
click at [208, 120] on div "№ 361651792 17:29[DATE] Ковровая дорожка, Коричневые Квадраты, Ковёр на отрез, …" at bounding box center [215, 147] width 128 height 55
click at [240, 125] on div "№ 361651792 17:29[DATE] Ковровая дорожка, Коричневые Квадраты, Ковёр на отрез, …" at bounding box center [215, 147] width 128 height 55
click at [170, 123] on link "№ 361651792" at bounding box center [174, 126] width 40 height 6
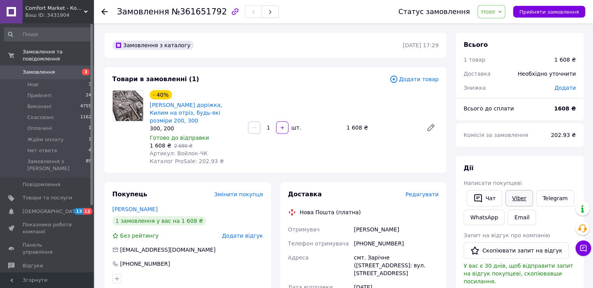
click at [517, 199] on link "Viber" at bounding box center [518, 198] width 27 height 16
click at [516, 198] on link "Viber" at bounding box center [518, 198] width 27 height 16
click at [201, 12] on span "№361651792" at bounding box center [198, 11] width 55 height 9
copy span "361651792"
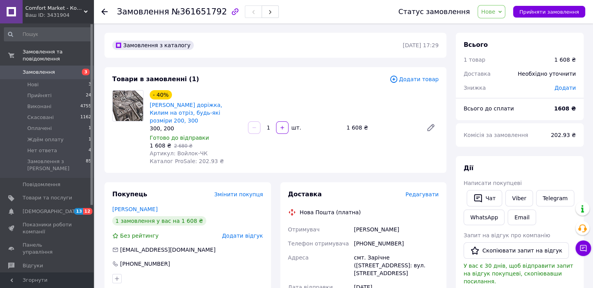
click at [395, 222] on div "[PERSON_NAME]" at bounding box center [396, 229] width 88 height 14
click at [396, 222] on div "[PERSON_NAME]" at bounding box center [396, 229] width 88 height 14
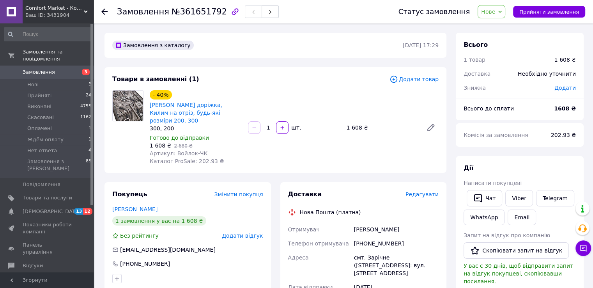
click at [563, 134] on span "202.93 ₴" at bounding box center [563, 135] width 25 height 6
copy span "202.93"
click at [383, 237] on div "[PHONE_NUMBER]" at bounding box center [396, 243] width 88 height 14
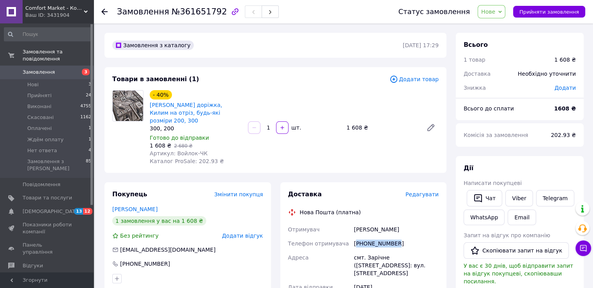
copy div "380955382099"
click at [406, 251] on div "смт. Зарічне ([STREET_ADDRESS]: вул. [STREET_ADDRESS]" at bounding box center [396, 265] width 88 height 30
copy div "смт. Зарічне ([STREET_ADDRESS]: вул. [STREET_ADDRESS]"
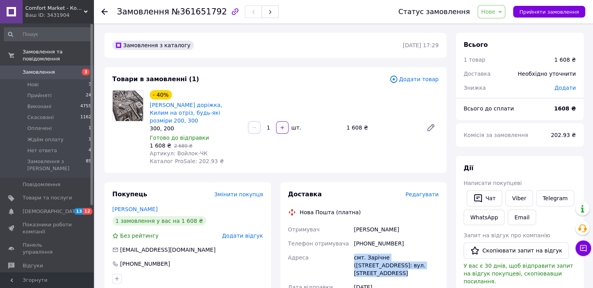
click at [492, 13] on span "Нове" at bounding box center [488, 12] width 14 height 6
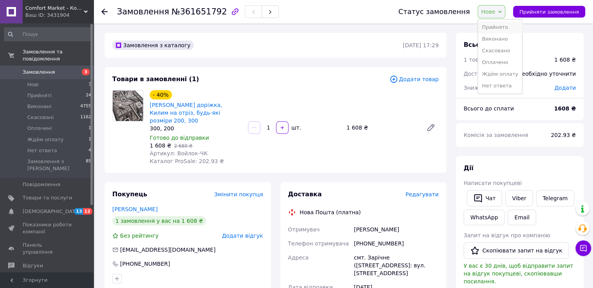
click at [510, 28] on li "Прийнято" at bounding box center [500, 27] width 44 height 12
click at [53, 16] on div "Ваш ID: 3431904" at bounding box center [59, 15] width 68 height 7
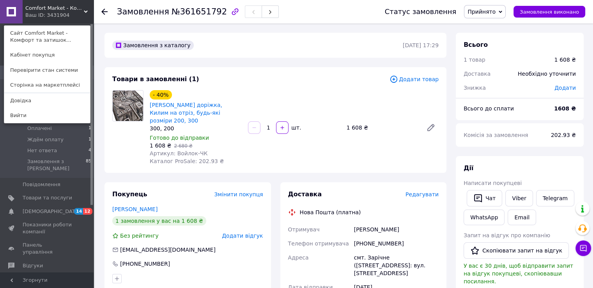
click at [53, 16] on div "Ваш ID: 3431904" at bounding box center [41, 15] width 33 height 7
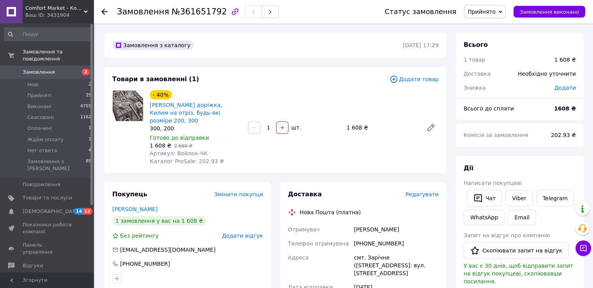
click at [38, 69] on link "Замовлення 2" at bounding box center [48, 71] width 96 height 13
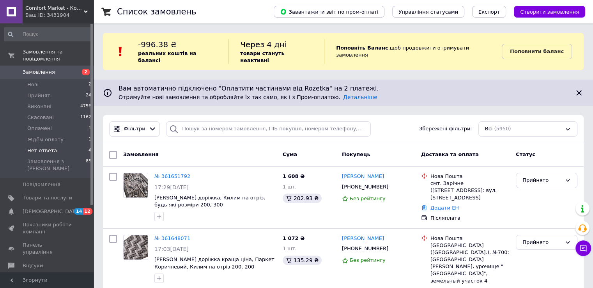
click at [67, 145] on li "Нет ответа 4" at bounding box center [48, 150] width 96 height 11
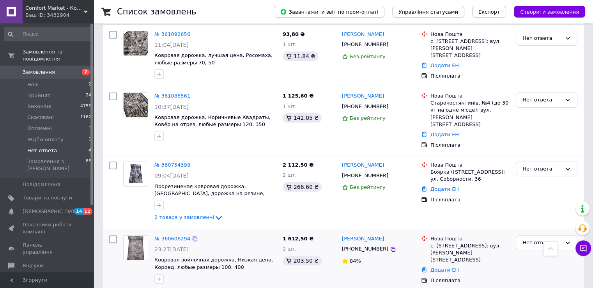
scroll to position [178, 0]
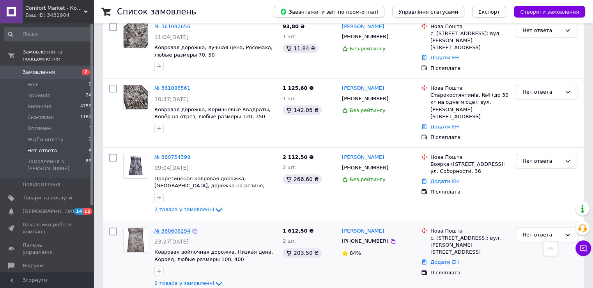
click at [173, 228] on link "№ 360606294" at bounding box center [172, 231] width 36 height 6
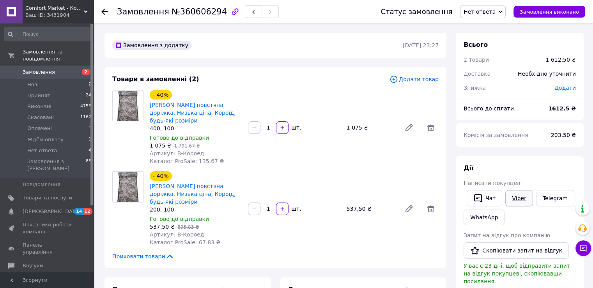
click at [514, 199] on link "Viber" at bounding box center [518, 198] width 27 height 16
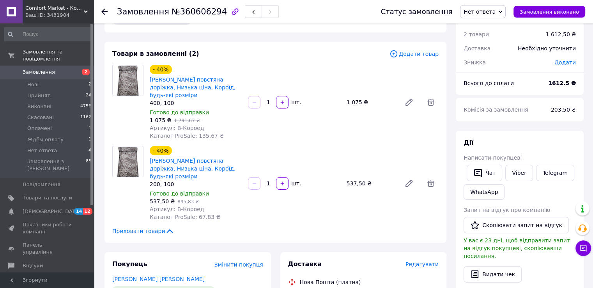
scroll to position [39, 0]
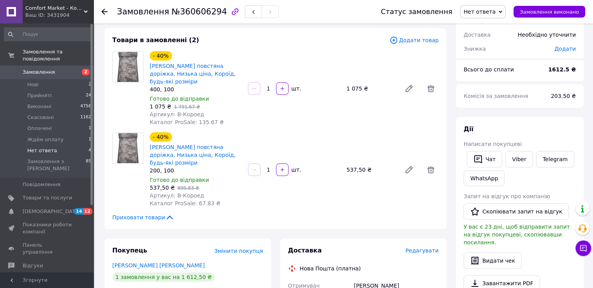
click at [51, 147] on span "Нет ответа" at bounding box center [42, 150] width 30 height 7
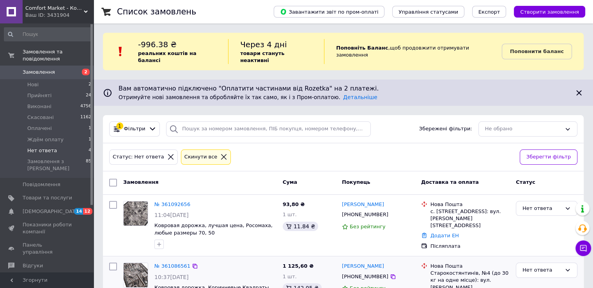
scroll to position [117, 0]
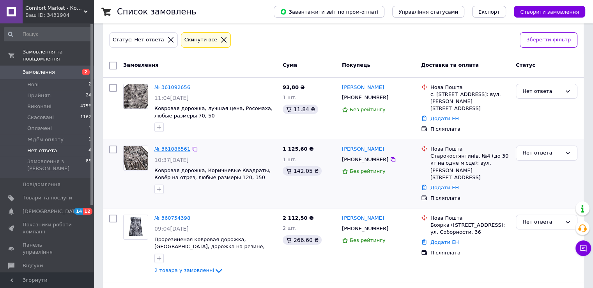
click at [173, 146] on link "№ 361086561" at bounding box center [172, 149] width 36 height 6
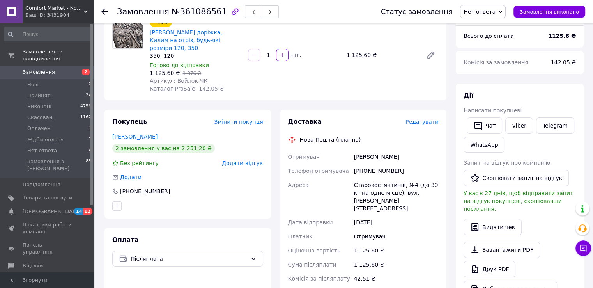
scroll to position [39, 0]
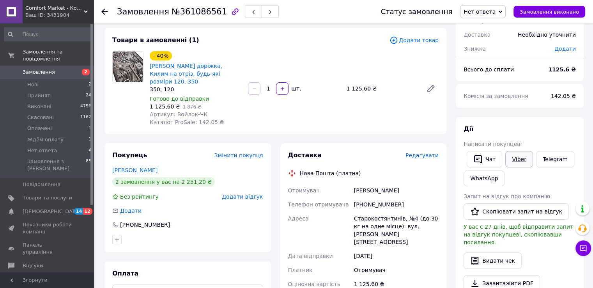
click at [514, 160] on link "Viber" at bounding box center [518, 159] width 27 height 16
click at [54, 145] on li "Нет ответа 4" at bounding box center [48, 150] width 96 height 11
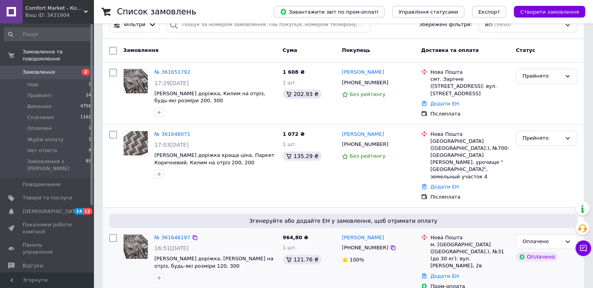
scroll to position [156, 0]
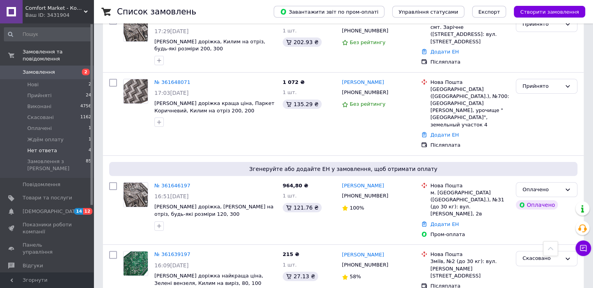
click at [51, 147] on span "Нет ответа" at bounding box center [42, 150] width 30 height 7
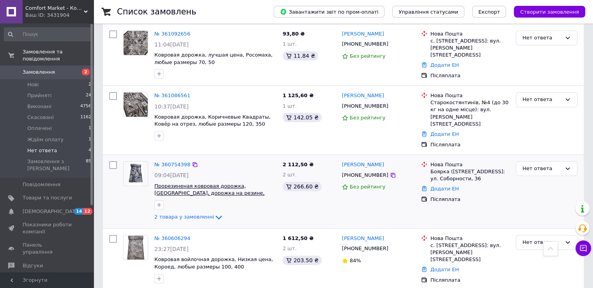
scroll to position [178, 0]
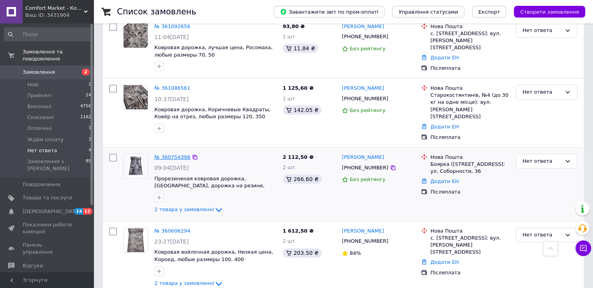
click at [169, 154] on link "№ 360754398" at bounding box center [172, 157] width 36 height 6
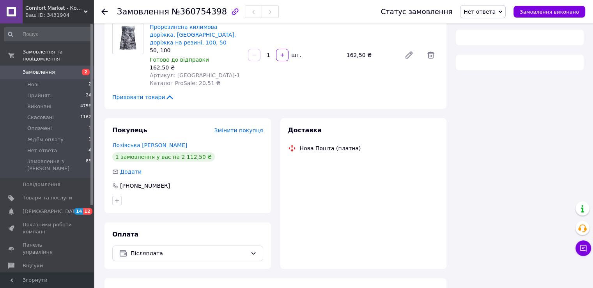
scroll to position [178, 0]
